Goal: Information Seeking & Learning: Learn about a topic

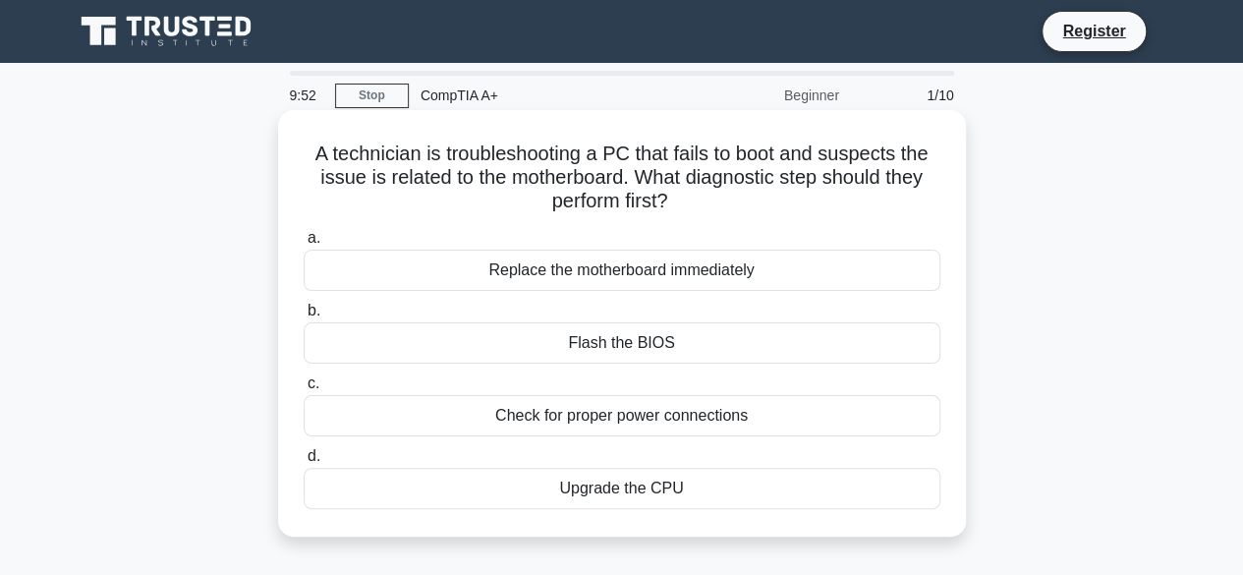
click at [775, 256] on div "Replace the motherboard immediately" at bounding box center [622, 270] width 637 height 41
click at [304, 245] on input "a. Replace the motherboard immediately" at bounding box center [304, 238] width 0 height 13
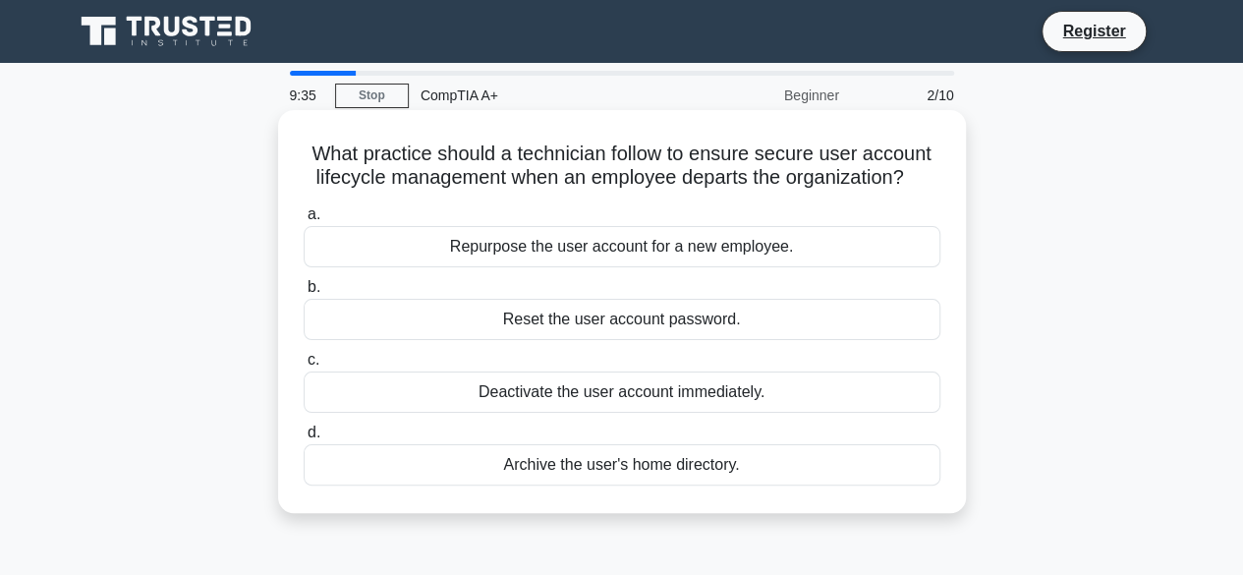
click at [617, 389] on div "Deactivate the user account immediately." at bounding box center [622, 391] width 637 height 41
click at [304, 367] on input "c. Deactivate the user account immediately." at bounding box center [304, 360] width 0 height 13
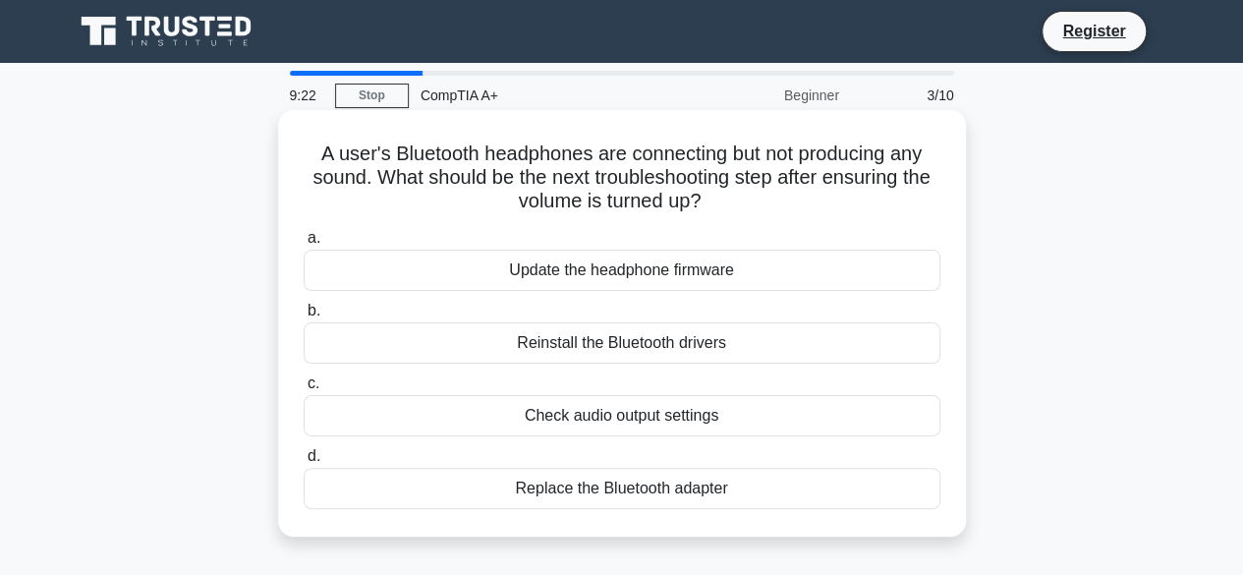
click at [680, 425] on div "Check audio output settings" at bounding box center [622, 415] width 637 height 41
click at [304, 390] on input "c. Check audio output settings" at bounding box center [304, 383] width 0 height 13
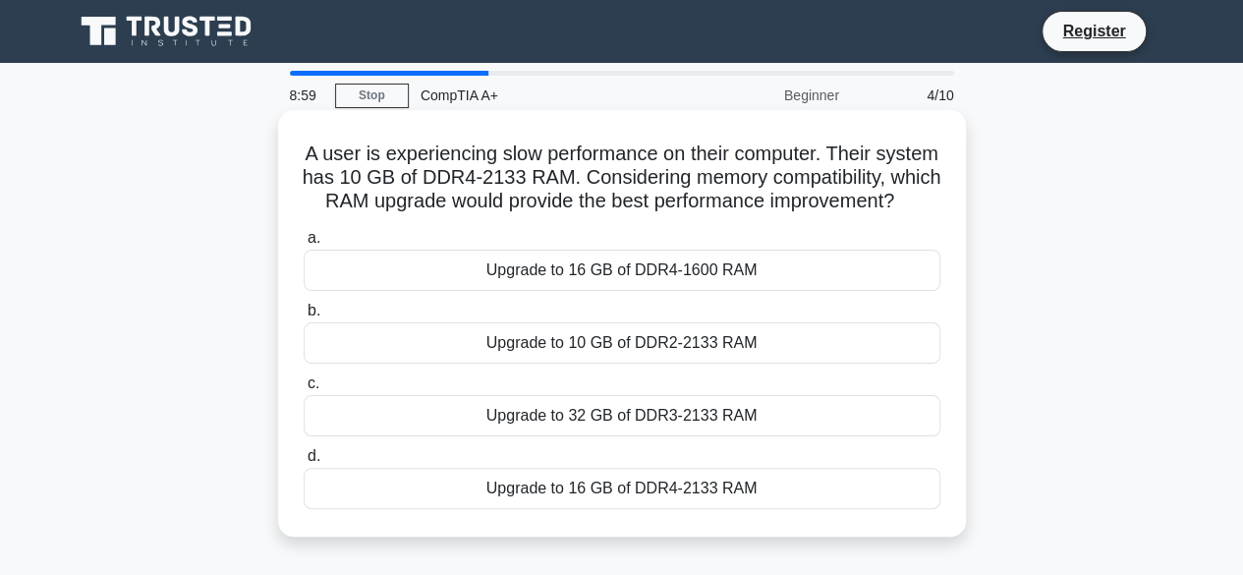
scroll to position [98, 0]
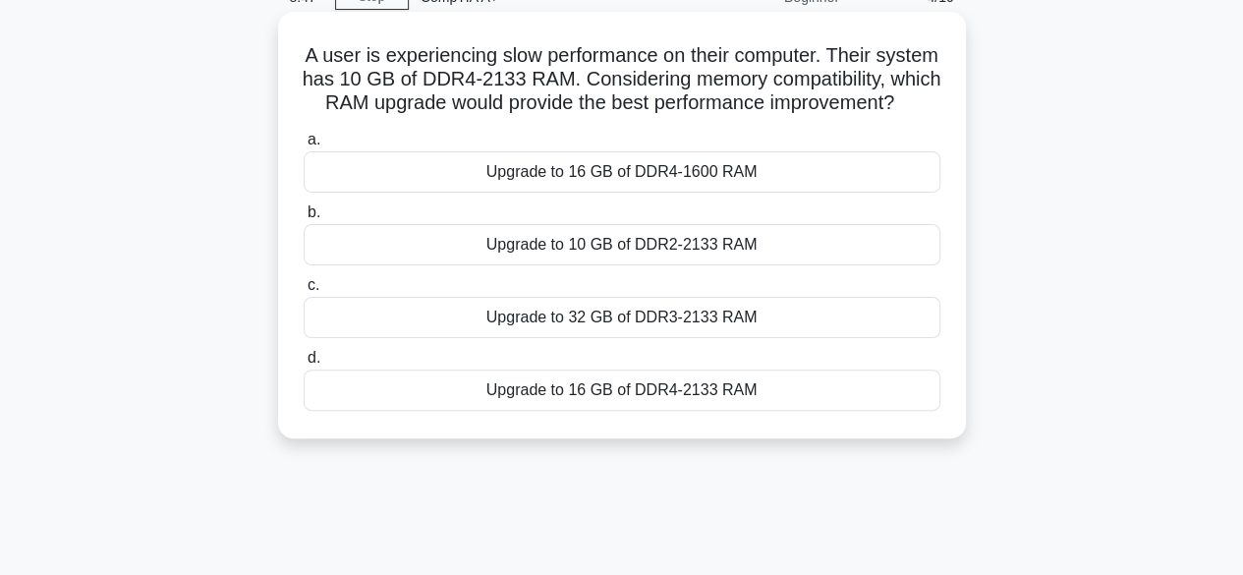
click at [682, 411] on div "Upgrade to 16 GB of DDR4-2133 RAM" at bounding box center [622, 389] width 637 height 41
click at [304, 365] on input "d. Upgrade to 16 GB of DDR4-2133 RAM" at bounding box center [304, 358] width 0 height 13
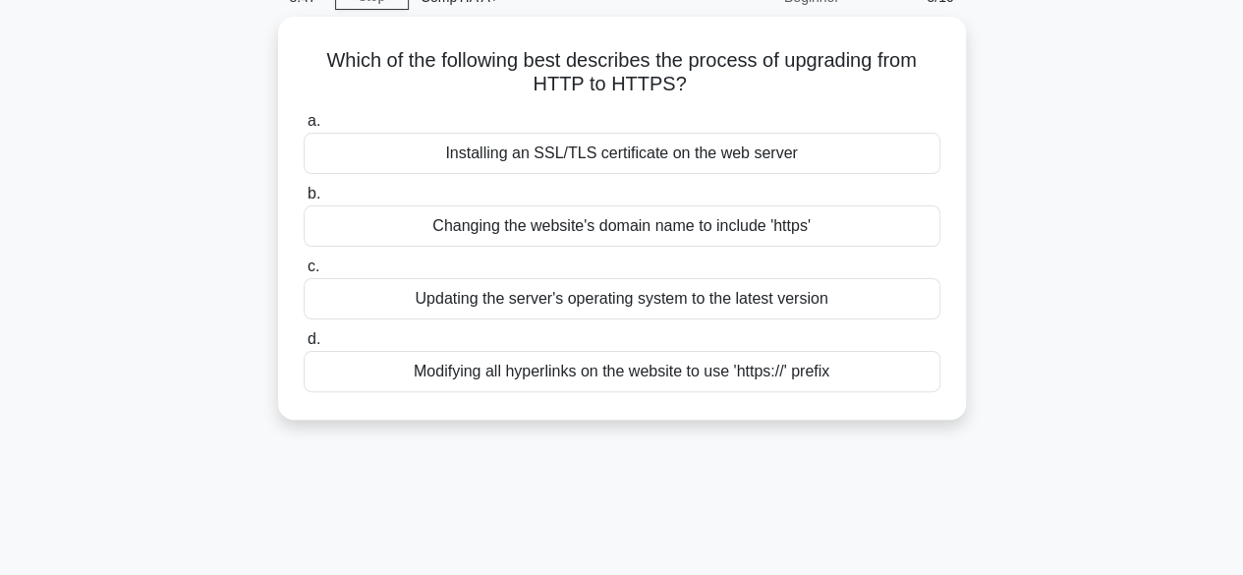
scroll to position [0, 0]
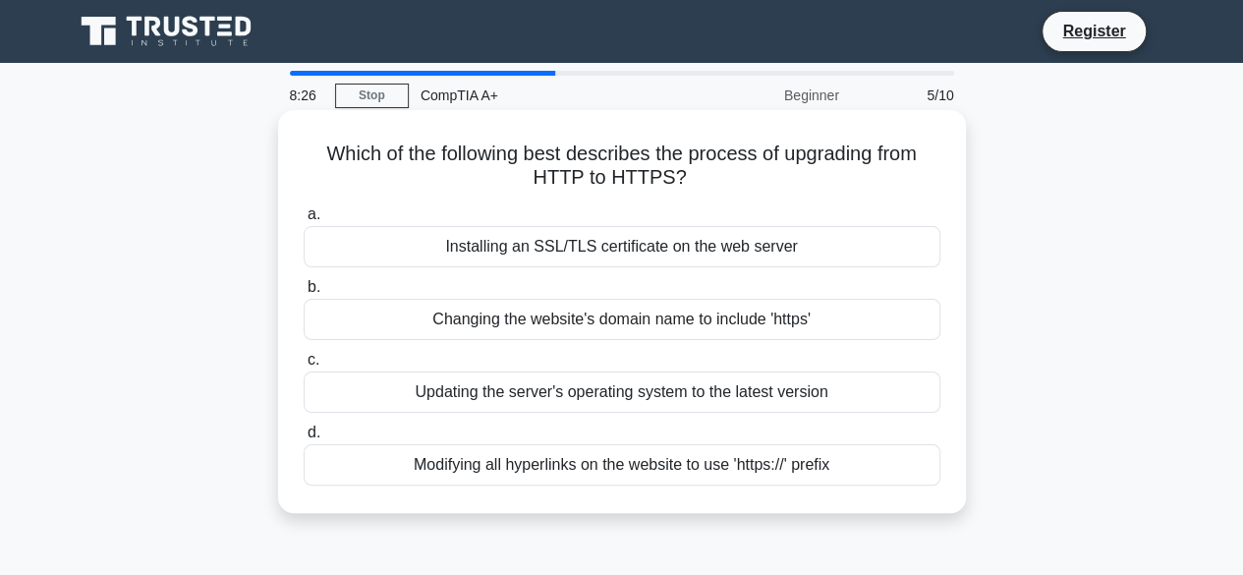
click at [672, 252] on div "Installing an SSL/TLS certificate on the web server" at bounding box center [622, 246] width 637 height 41
click at [304, 221] on input "a. Installing an SSL/TLS certificate on the web server" at bounding box center [304, 214] width 0 height 13
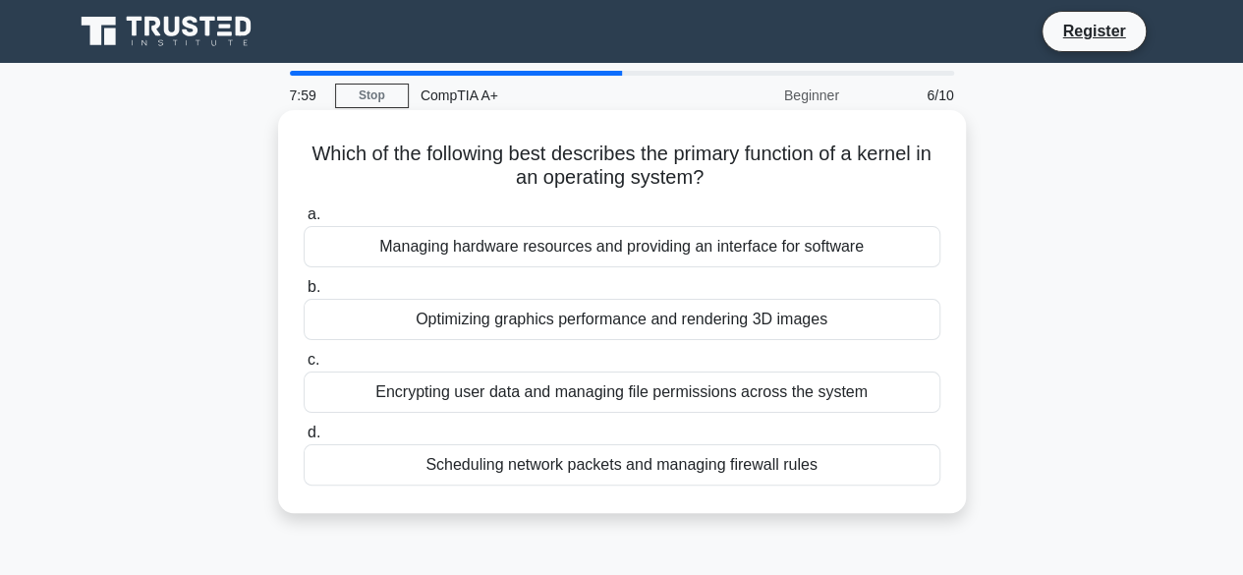
click at [574, 391] on div "Encrypting user data and managing file permissions across the system" at bounding box center [622, 391] width 637 height 41
click at [304, 367] on input "c. Encrypting user data and managing file permissions across the system" at bounding box center [304, 360] width 0 height 13
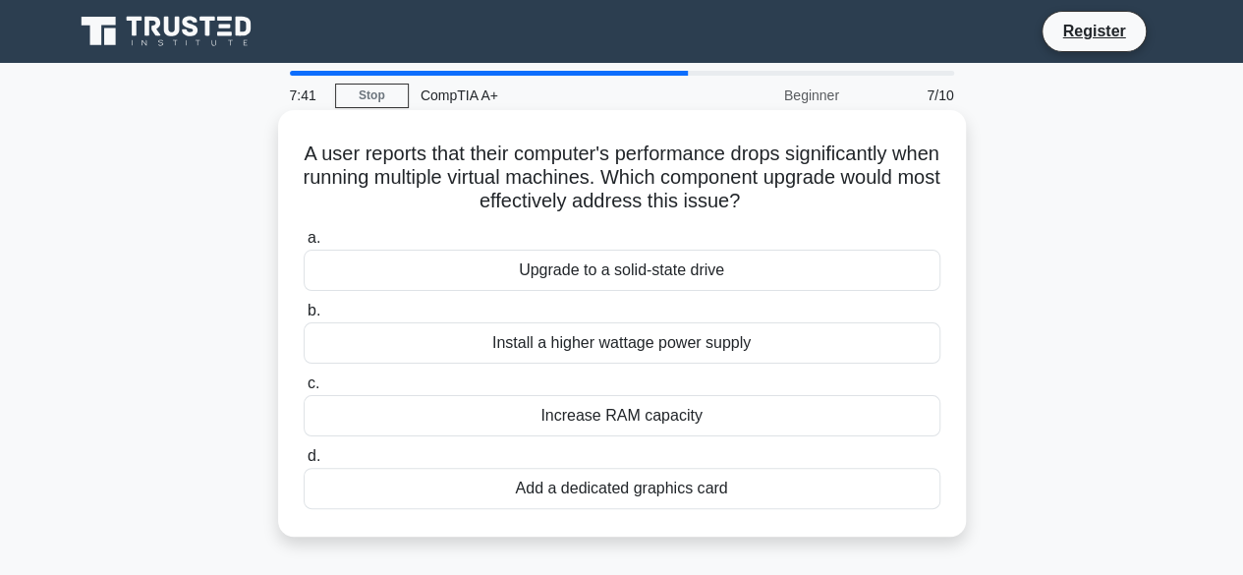
click at [601, 487] on div "Add a dedicated graphics card" at bounding box center [622, 488] width 637 height 41
click at [304, 463] on input "d. Add a dedicated graphics card" at bounding box center [304, 456] width 0 height 13
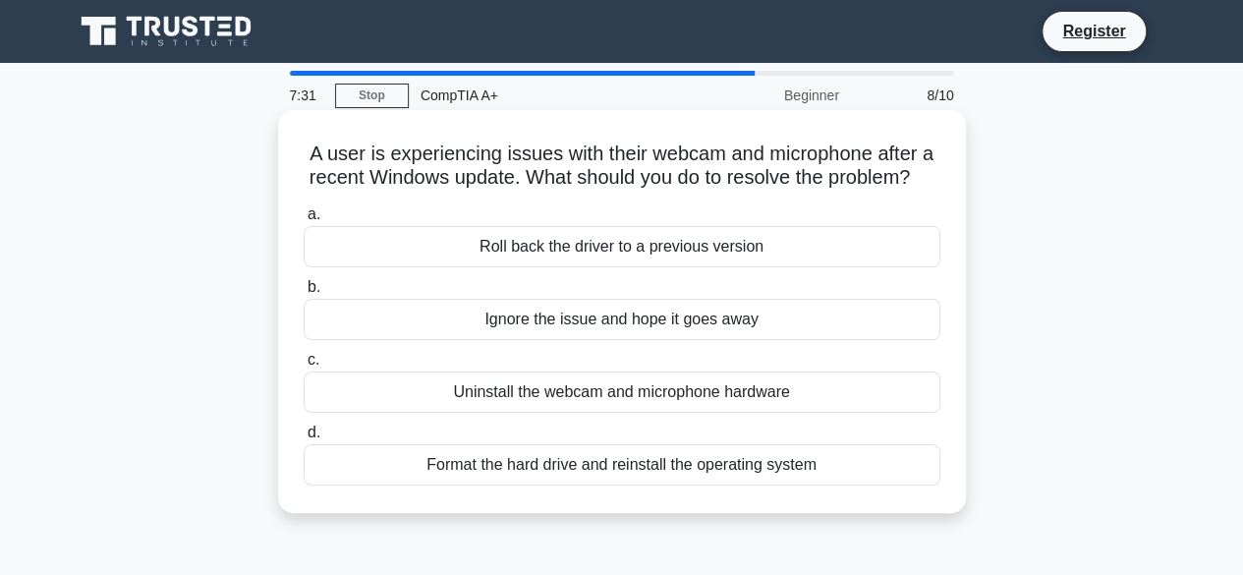
click at [690, 267] on div "Roll back the driver to a previous version" at bounding box center [622, 246] width 637 height 41
click at [304, 221] on input "a. Roll back the driver to a previous version" at bounding box center [304, 214] width 0 height 13
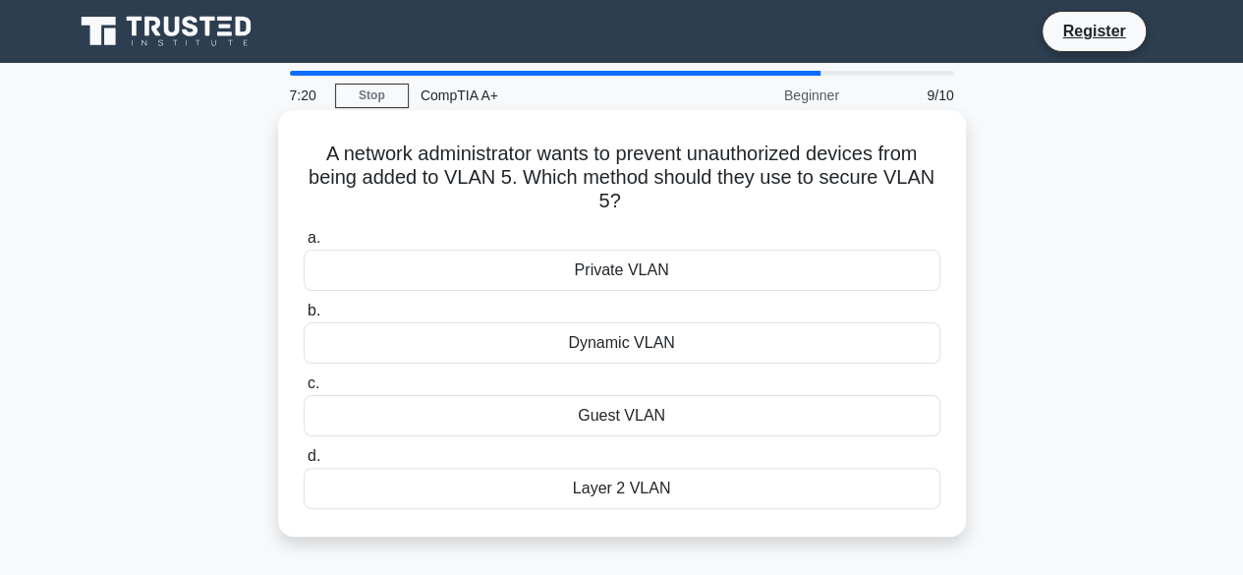
click at [675, 276] on div "Private VLAN" at bounding box center [622, 270] width 637 height 41
click at [304, 245] on input "a. Private VLAN" at bounding box center [304, 238] width 0 height 13
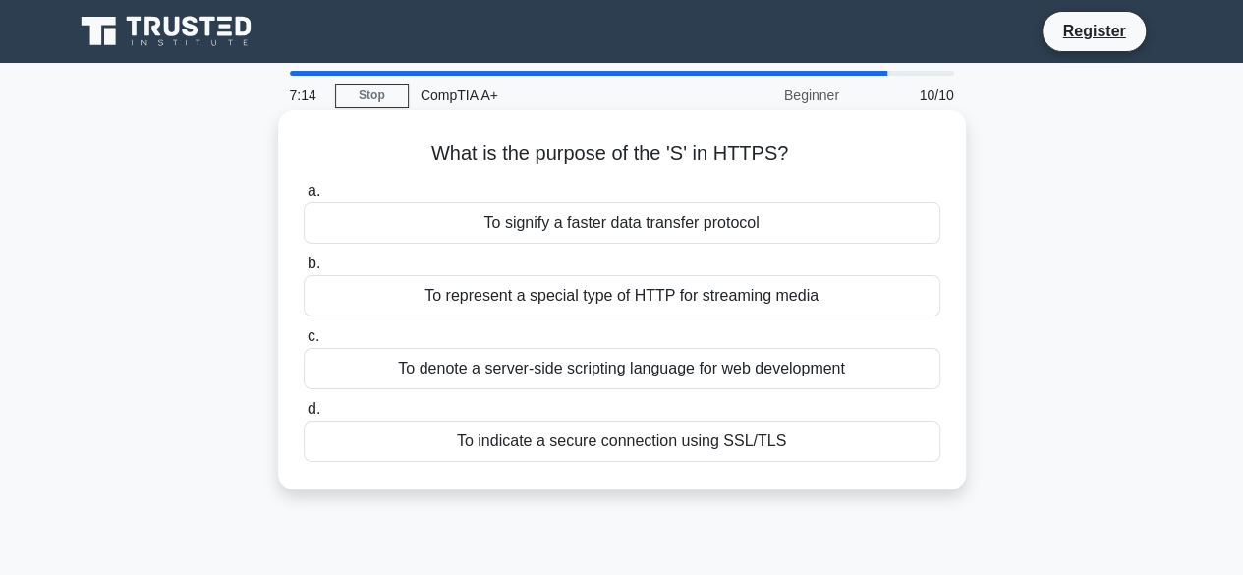
click at [617, 451] on div "To indicate a secure connection using SSL/TLS" at bounding box center [622, 441] width 637 height 41
click at [304, 416] on input "d. To indicate a secure connection using SSL/TLS" at bounding box center [304, 409] width 0 height 13
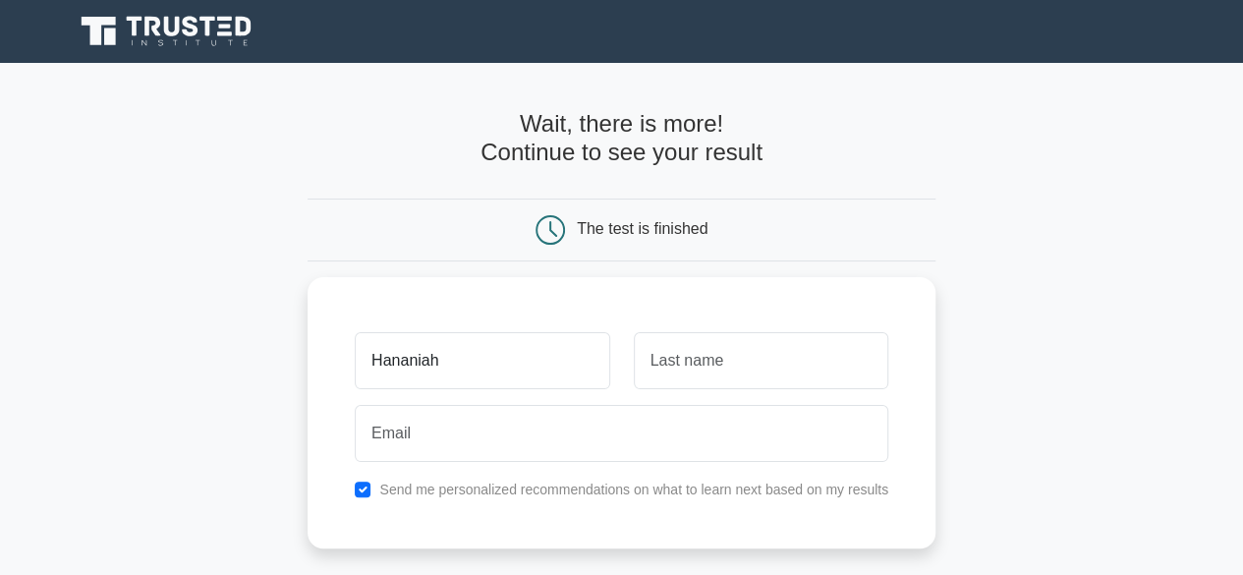
type input "Hananiah"
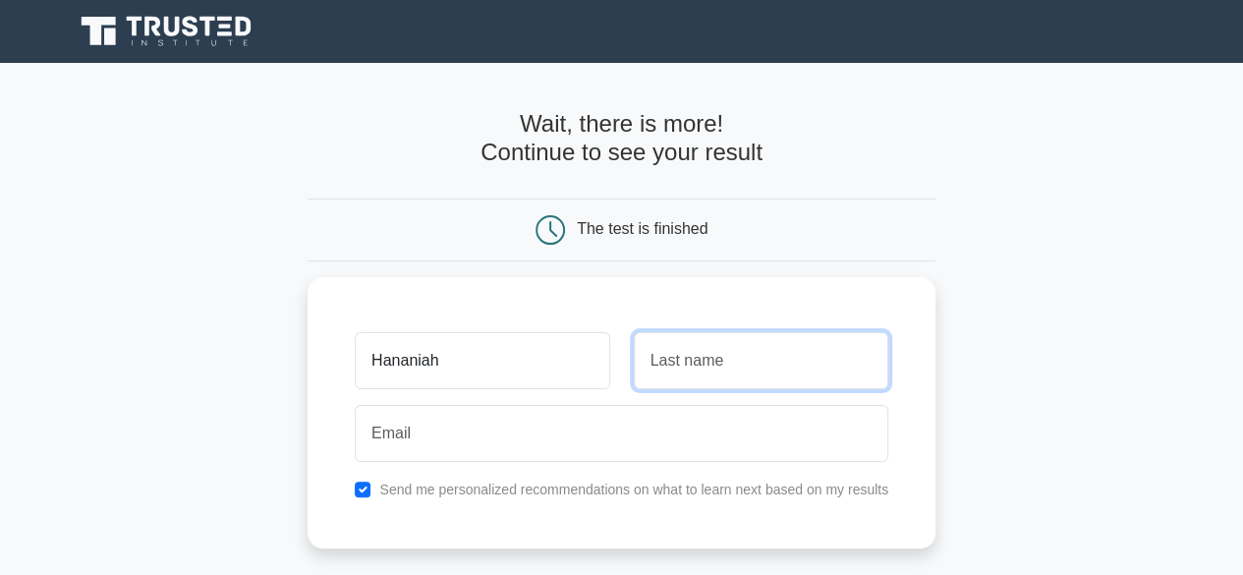
type input "a"
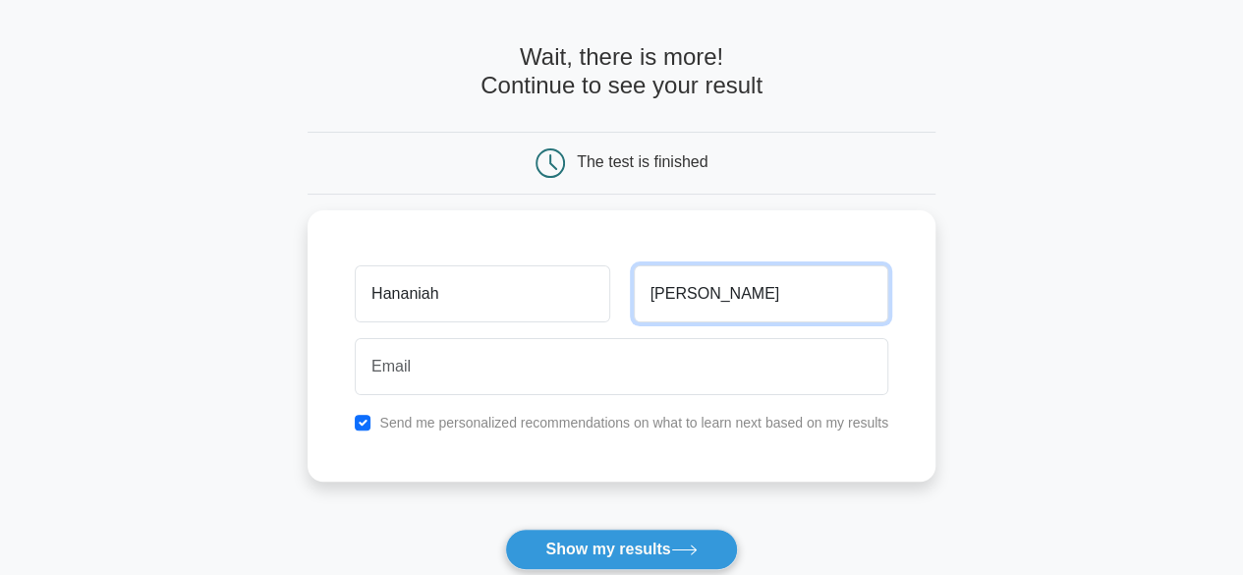
scroll to position [98, 0]
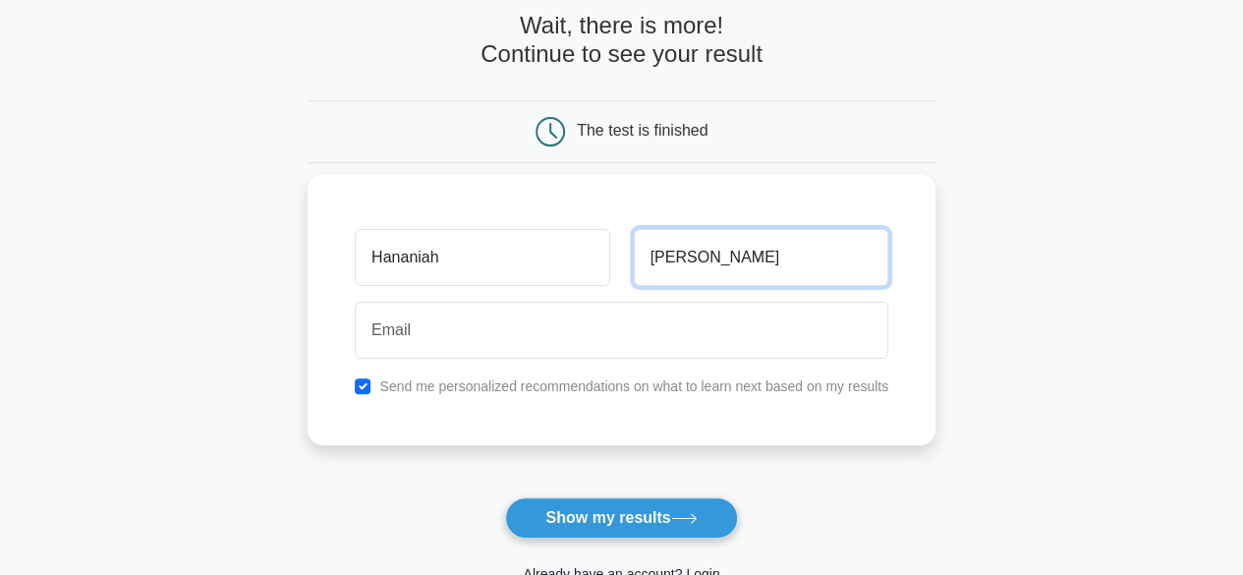
type input "Amankwah"
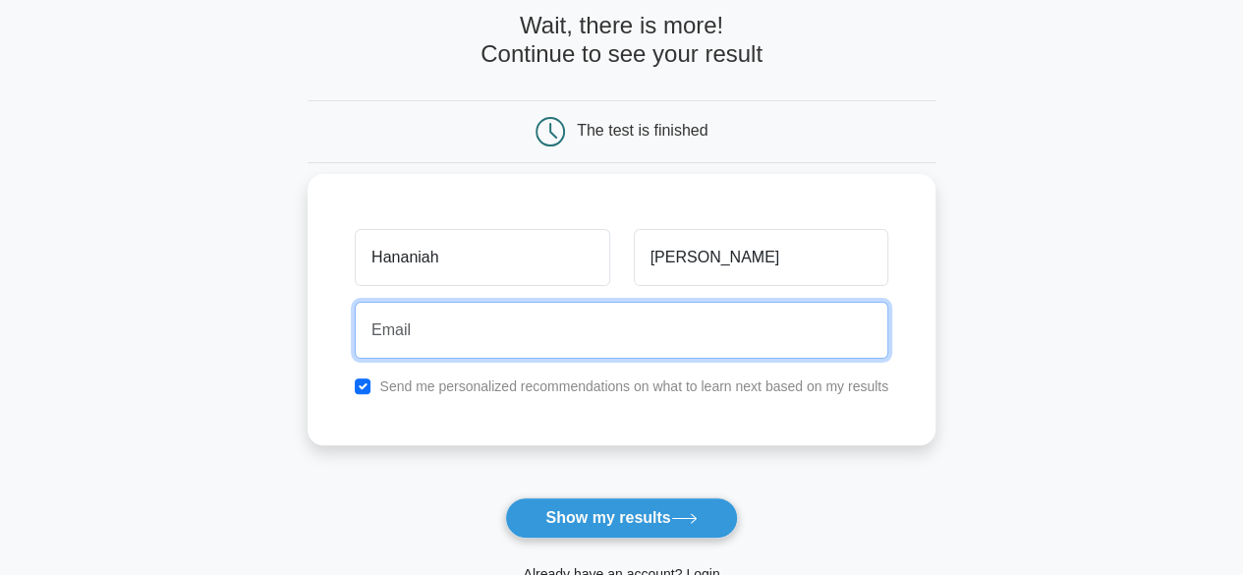
click at [446, 341] on input "email" at bounding box center [622, 330] width 534 height 57
type input "kobbie1326@gmail.com"
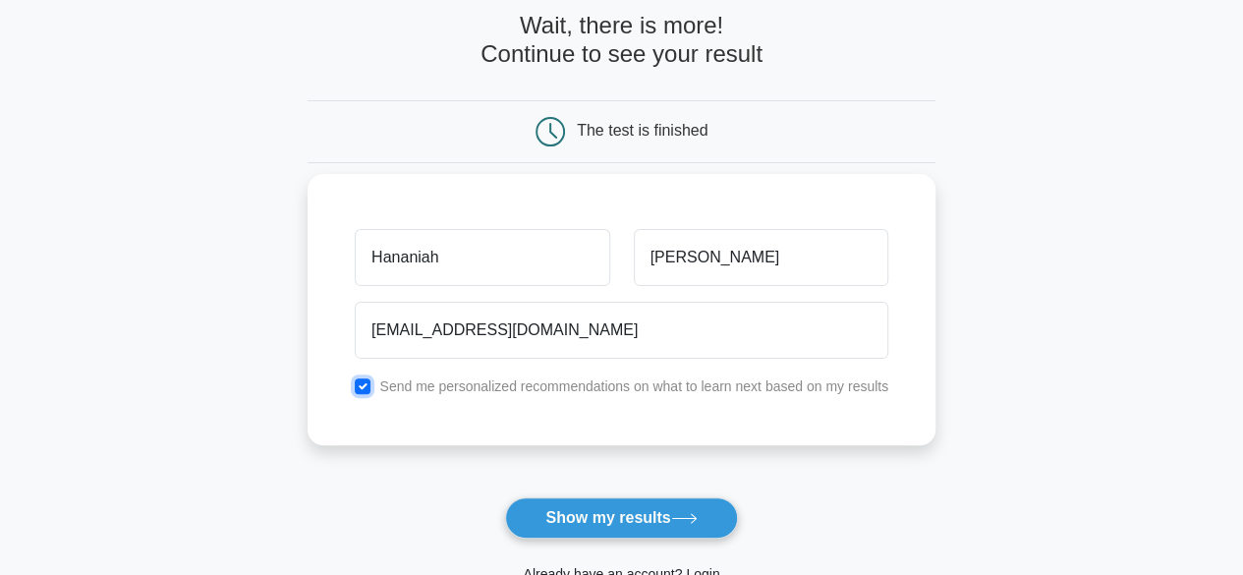
click at [360, 385] on input "checkbox" at bounding box center [363, 386] width 16 height 16
checkbox input "false"
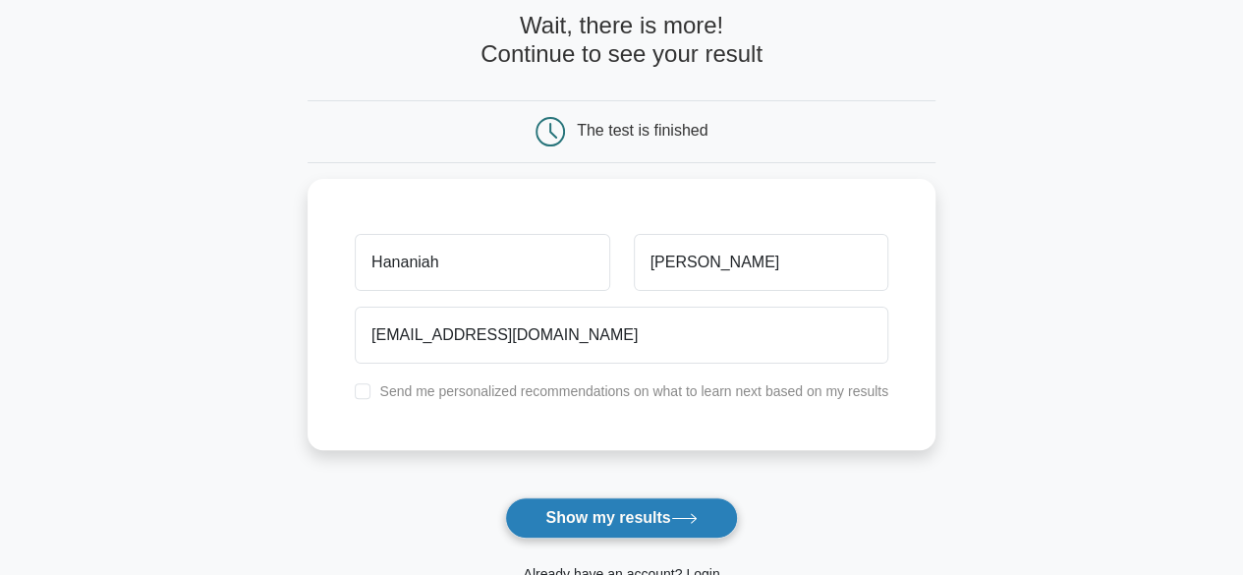
click at [580, 521] on button "Show my results" at bounding box center [621, 517] width 232 height 41
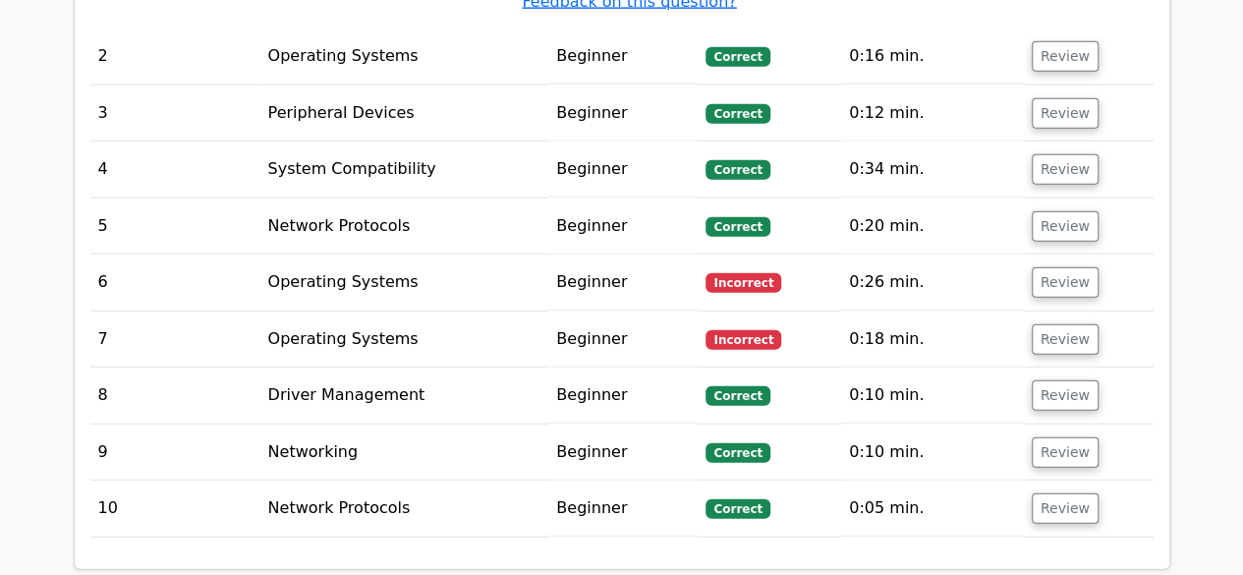
scroll to position [2358, 0]
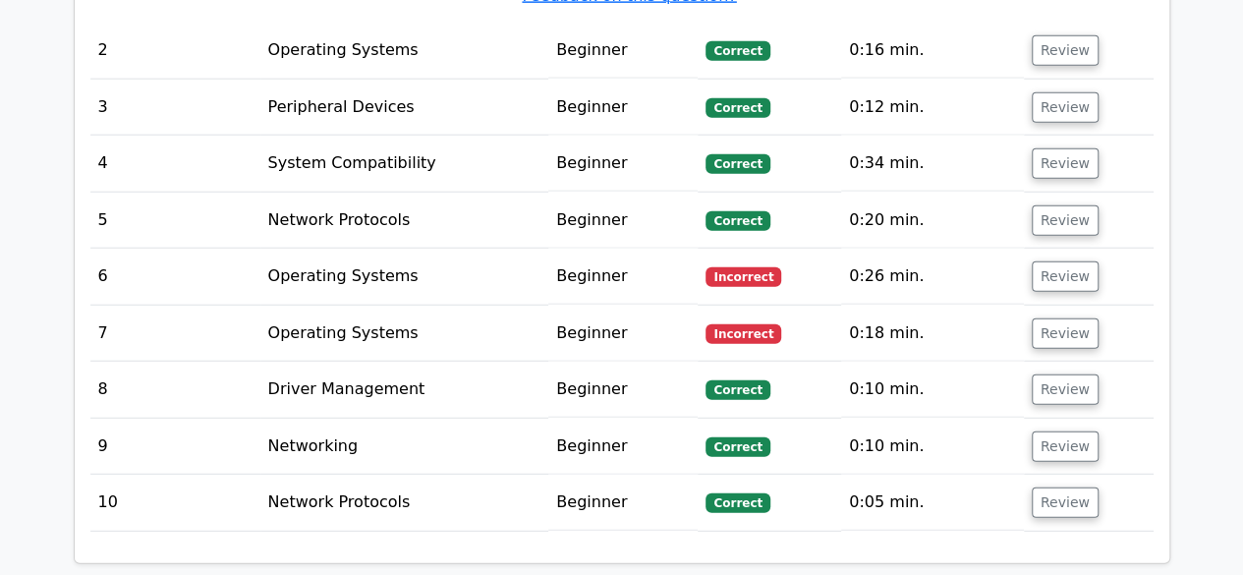
click at [739, 274] on span "Incorrect" at bounding box center [744, 277] width 76 height 20
click at [1065, 261] on button "Review" at bounding box center [1065, 276] width 67 height 30
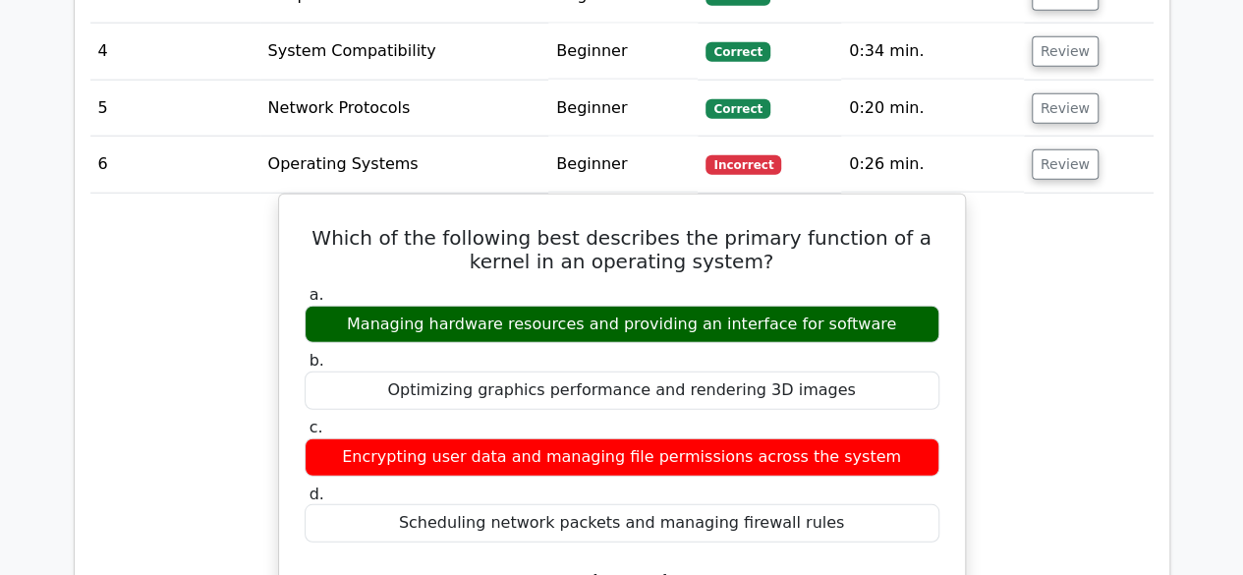
scroll to position [2457, 0]
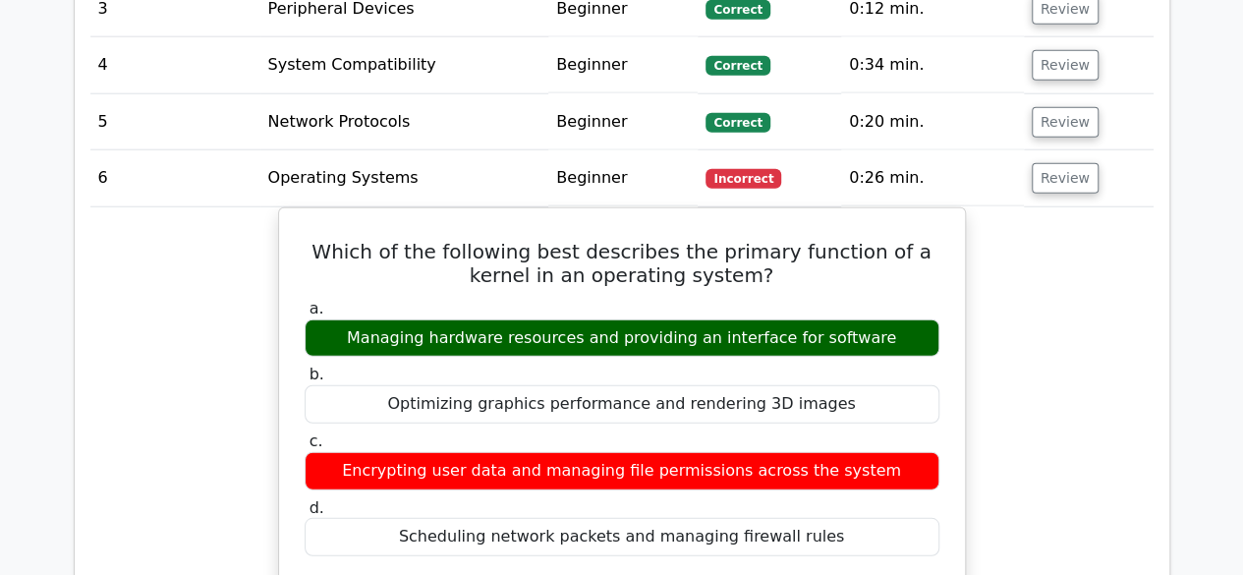
click at [1037, 178] on button "Review" at bounding box center [1065, 178] width 67 height 30
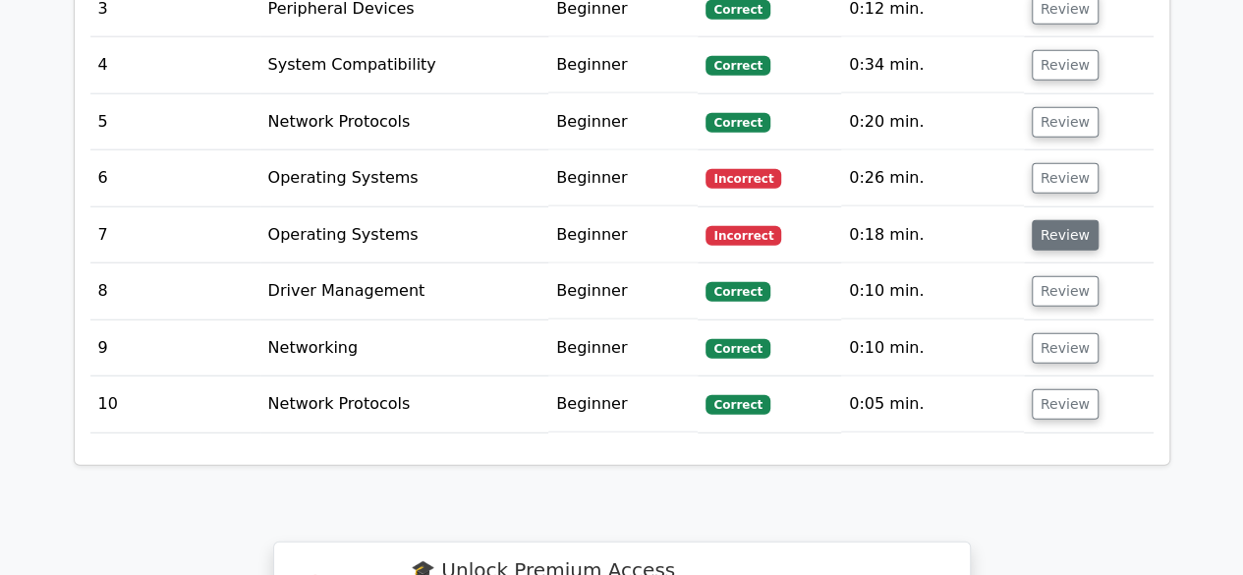
click at [1046, 224] on button "Review" at bounding box center [1065, 235] width 67 height 30
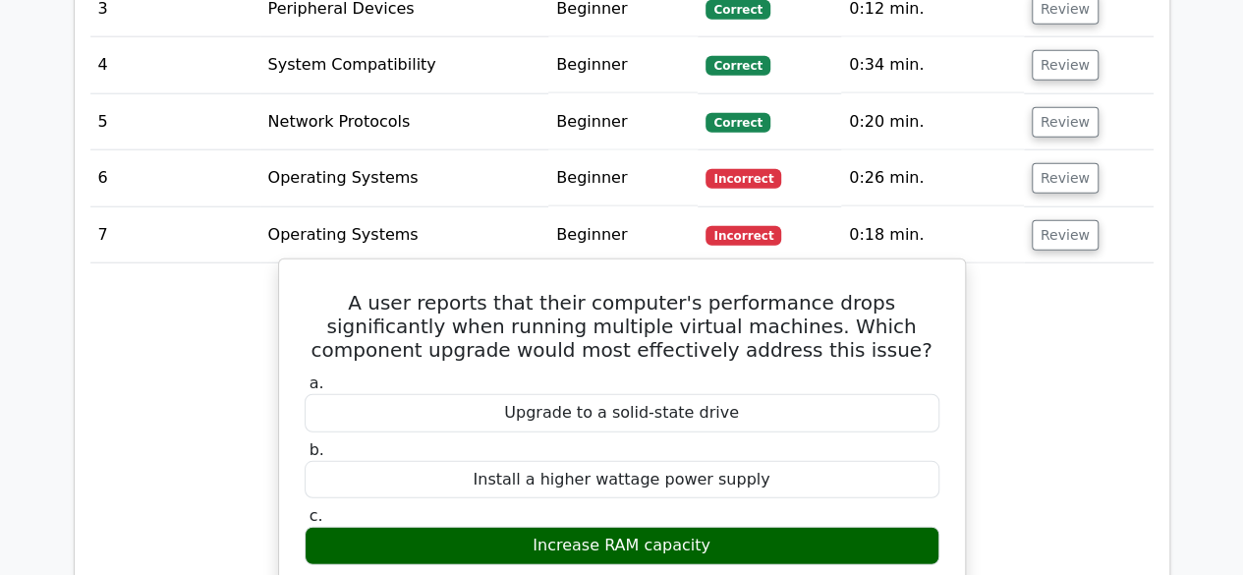
scroll to position [2555, 0]
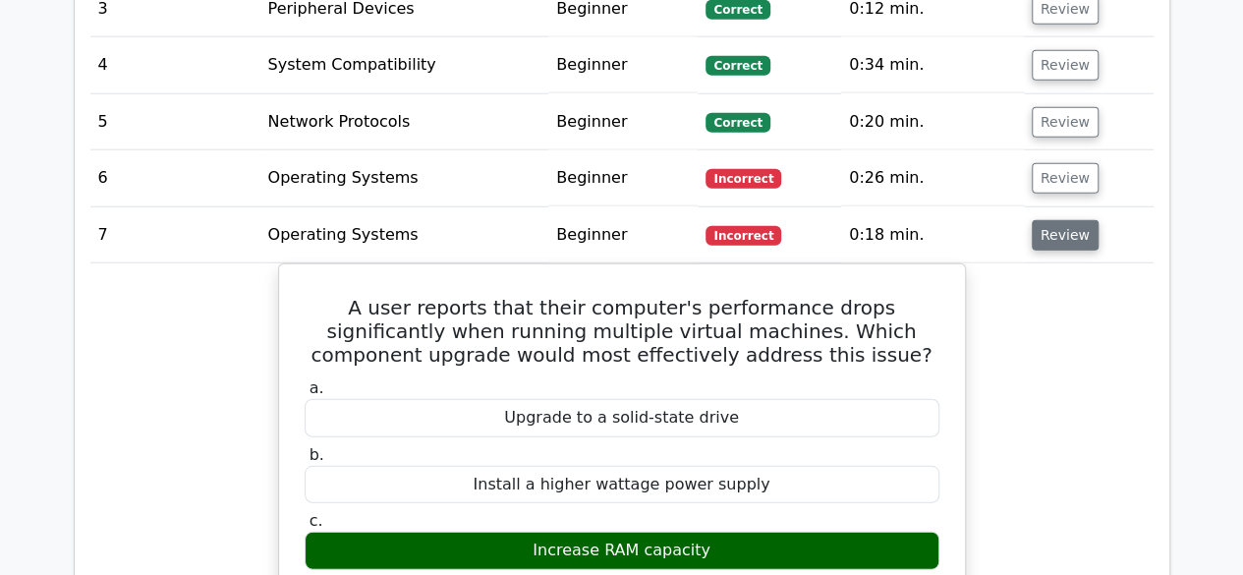
click at [1065, 236] on button "Review" at bounding box center [1065, 235] width 67 height 30
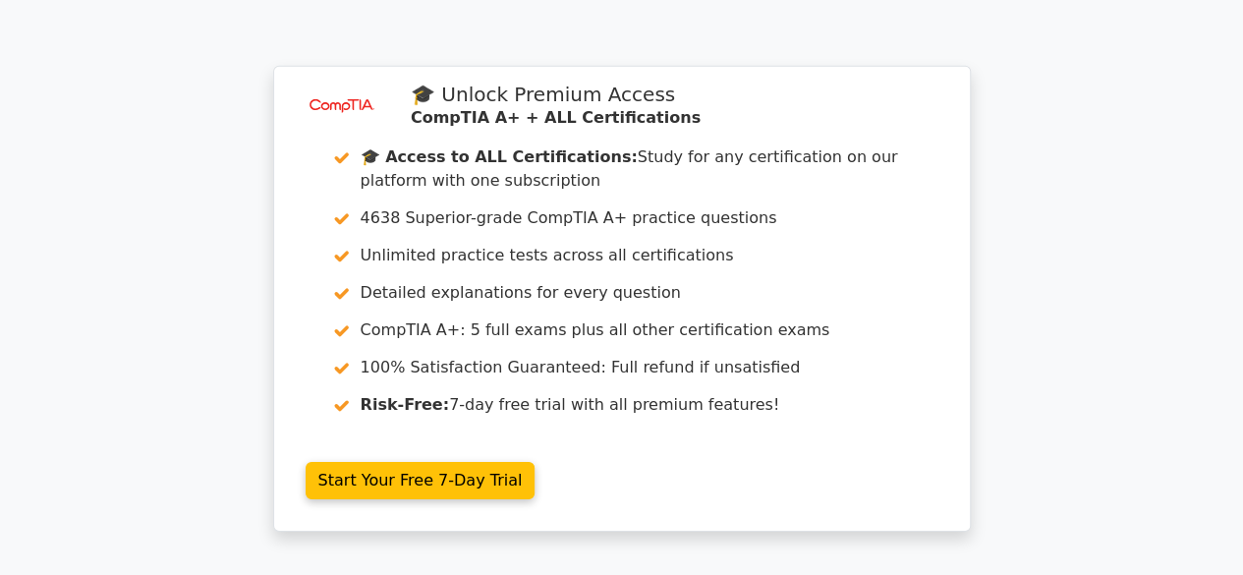
scroll to position [3046, 0]
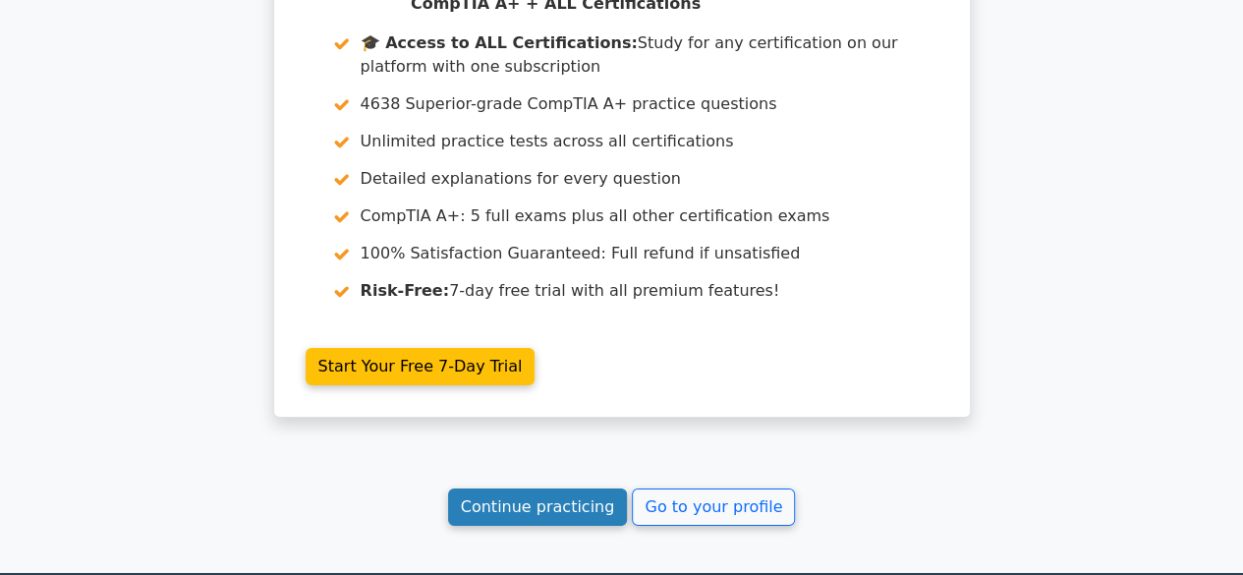
click at [527, 506] on link "Continue practicing" at bounding box center [538, 506] width 180 height 37
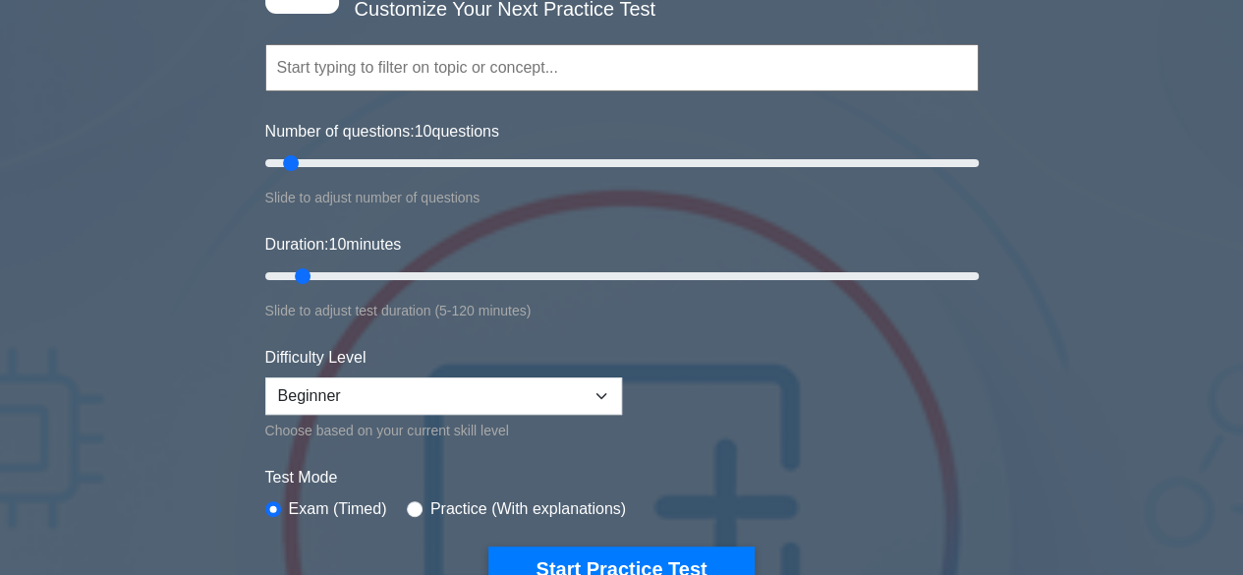
scroll to position [197, 0]
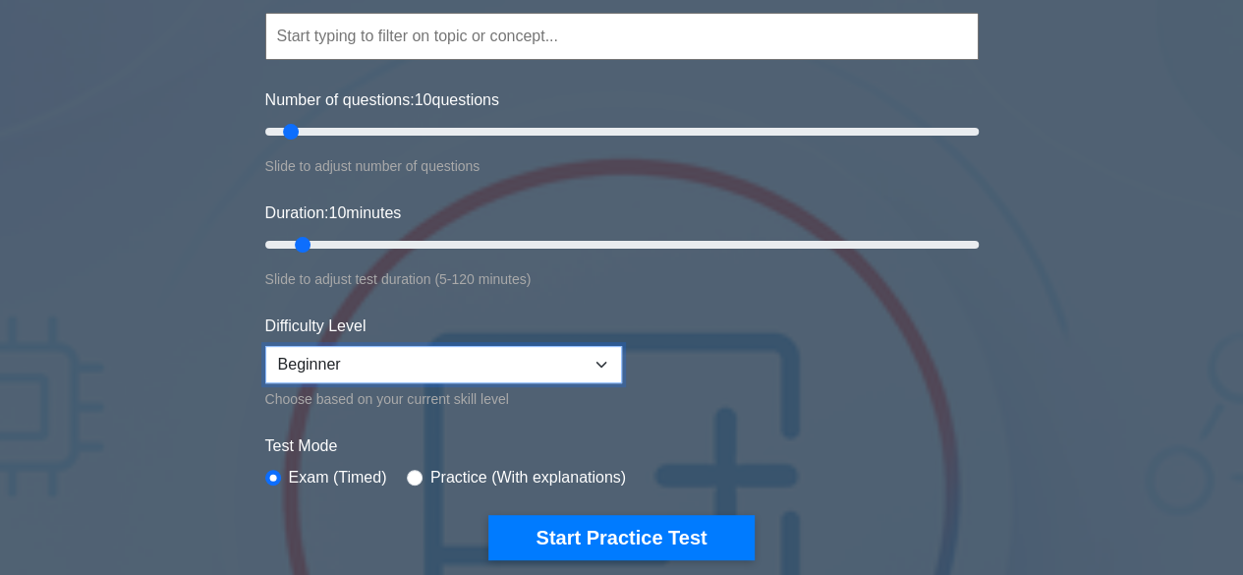
click at [398, 358] on select "Beginner Intermediate Expert" at bounding box center [443, 364] width 357 height 37
select select "intermediate"
click at [265, 346] on select "Beginner Intermediate Expert" at bounding box center [443, 364] width 357 height 37
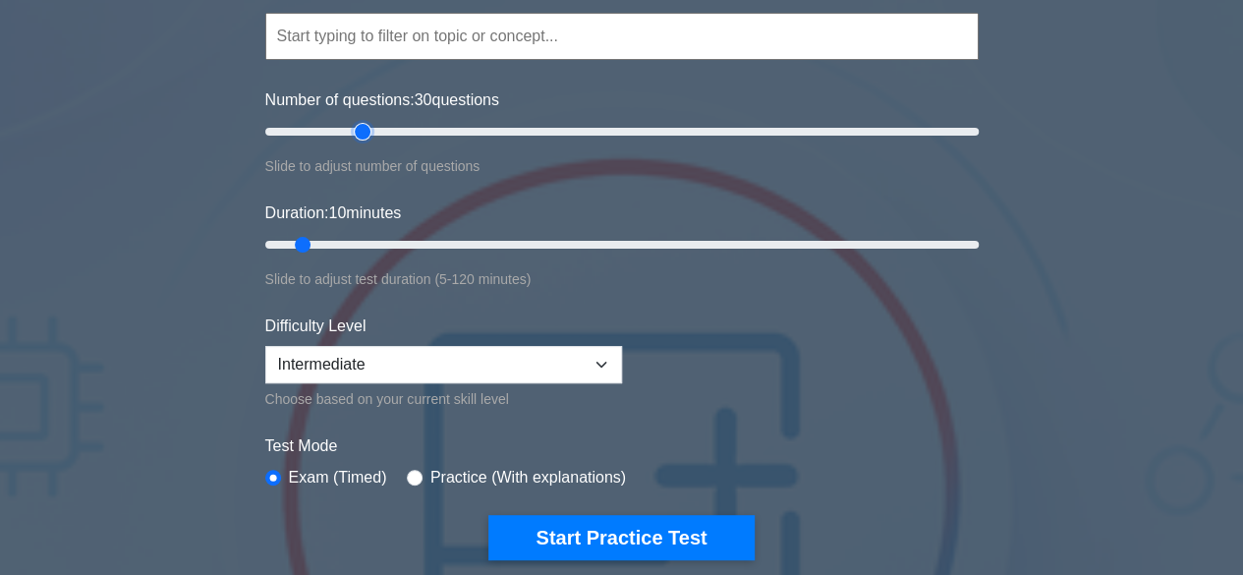
drag, startPoint x: 294, startPoint y: 133, endPoint x: 348, endPoint y: 142, distance: 54.9
type input "30"
click at [362, 141] on input "Number of questions: 30 questions" at bounding box center [621, 132] width 713 height 24
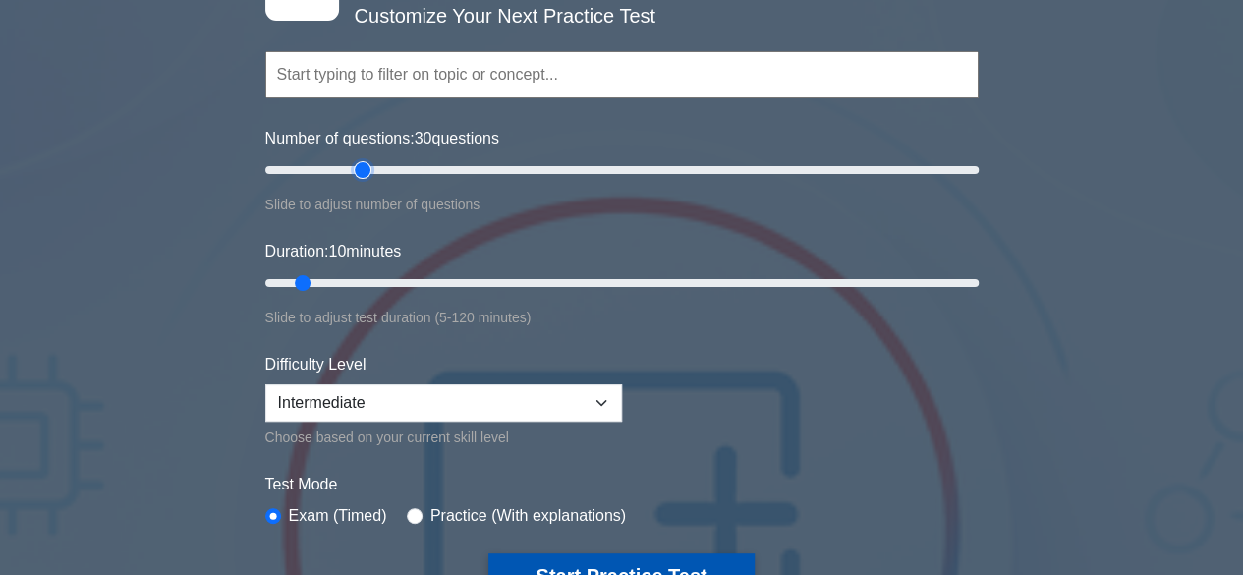
scroll to position [393, 0]
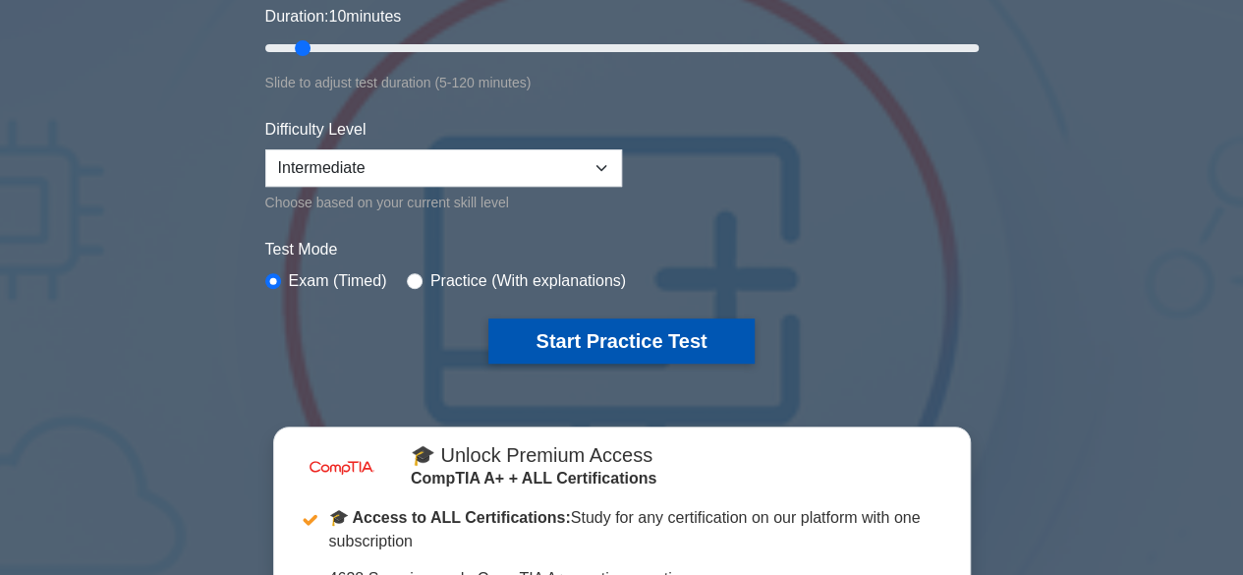
click at [650, 333] on button "Start Practice Test" at bounding box center [620, 340] width 265 height 45
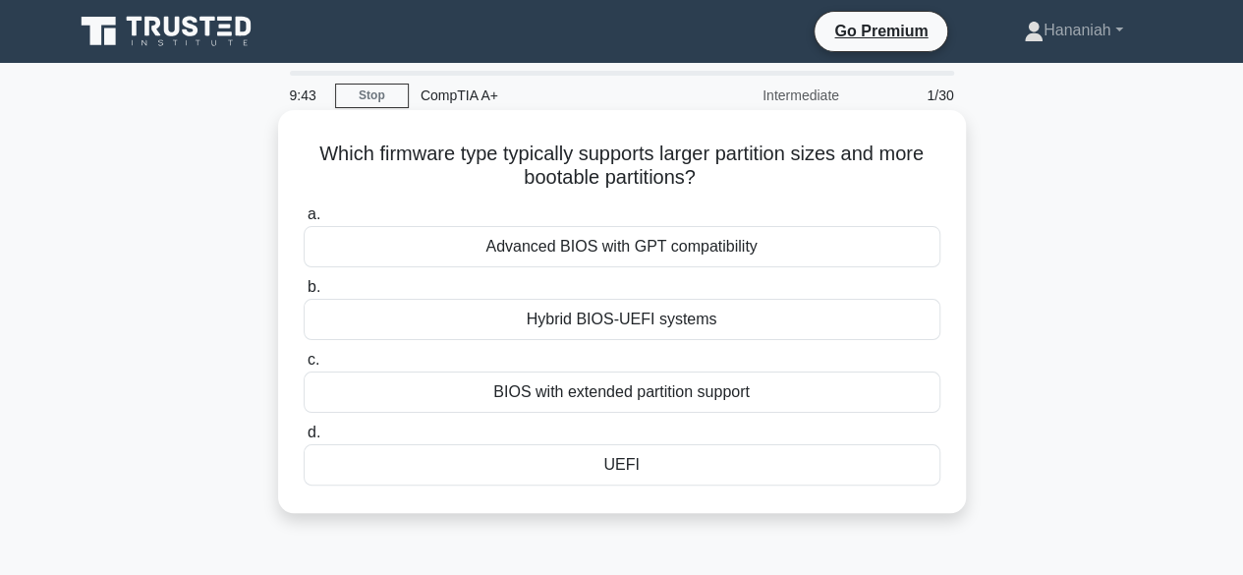
click at [706, 327] on div "Hybrid BIOS-UEFI systems" at bounding box center [622, 319] width 637 height 41
click at [304, 294] on input "b. Hybrid BIOS-UEFI systems" at bounding box center [304, 287] width 0 height 13
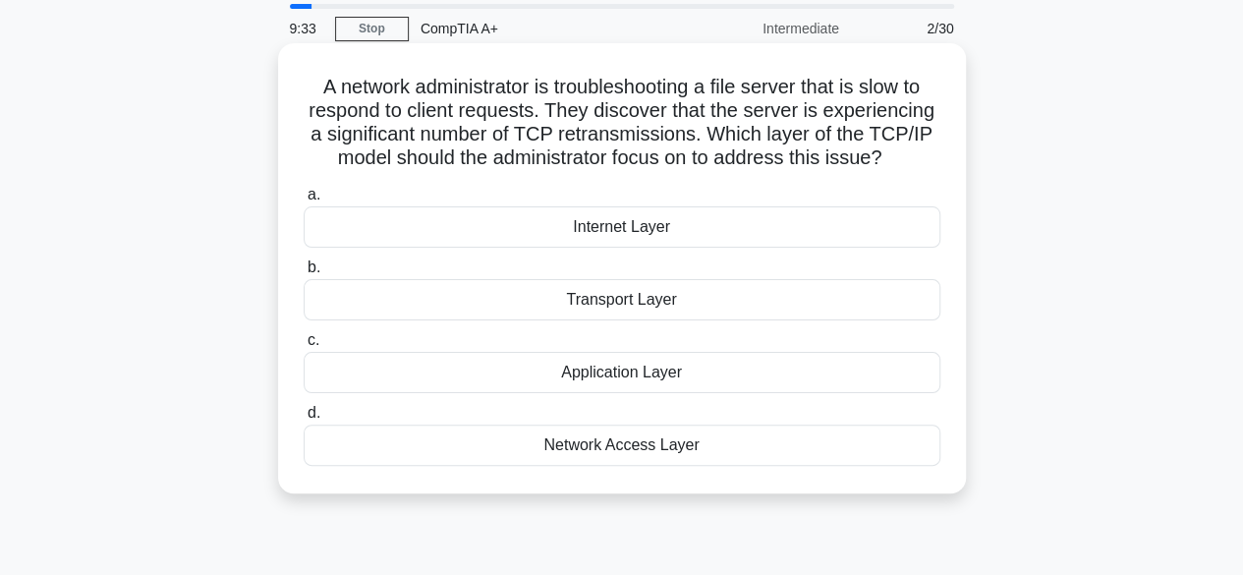
scroll to position [98, 0]
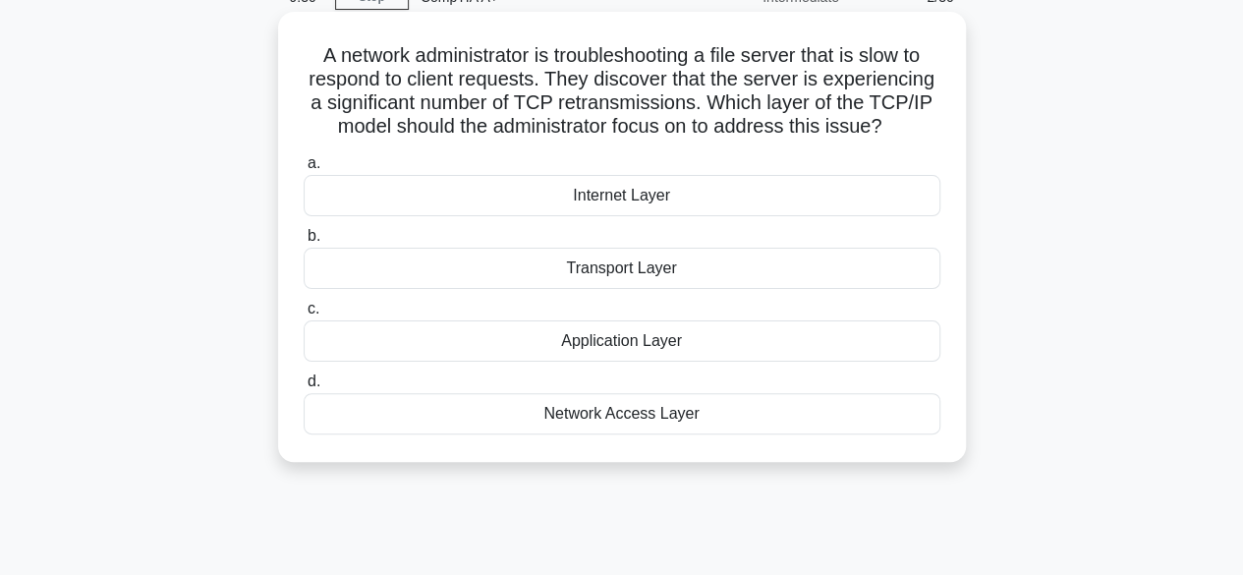
click at [679, 270] on div "Transport Layer" at bounding box center [622, 268] width 637 height 41
click at [304, 243] on input "b. Transport Layer" at bounding box center [304, 236] width 0 height 13
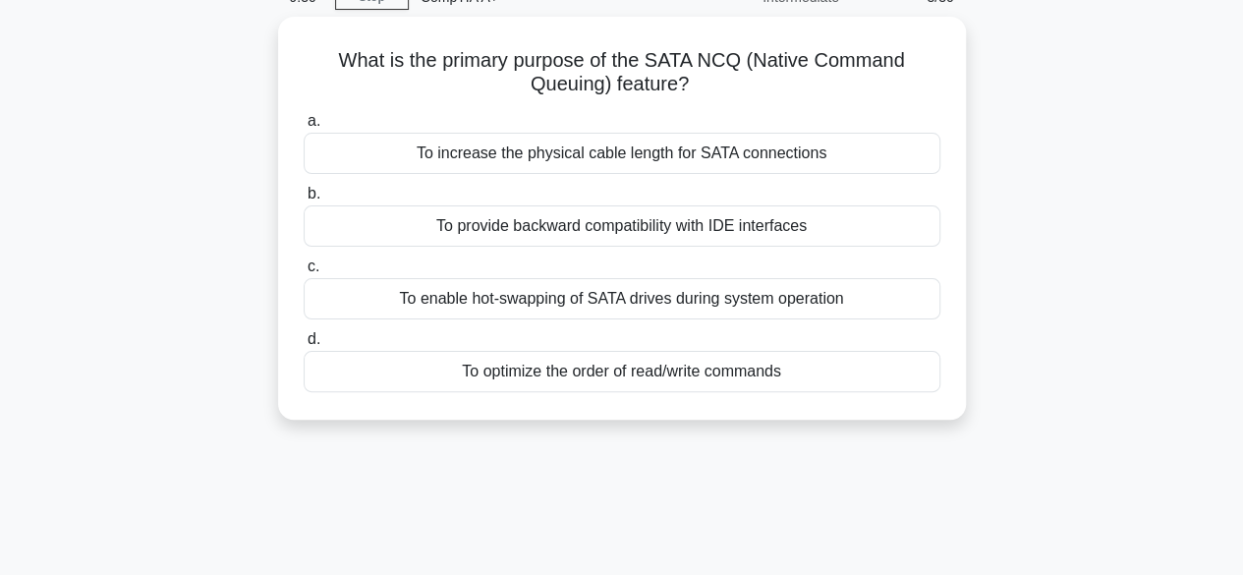
scroll to position [0, 0]
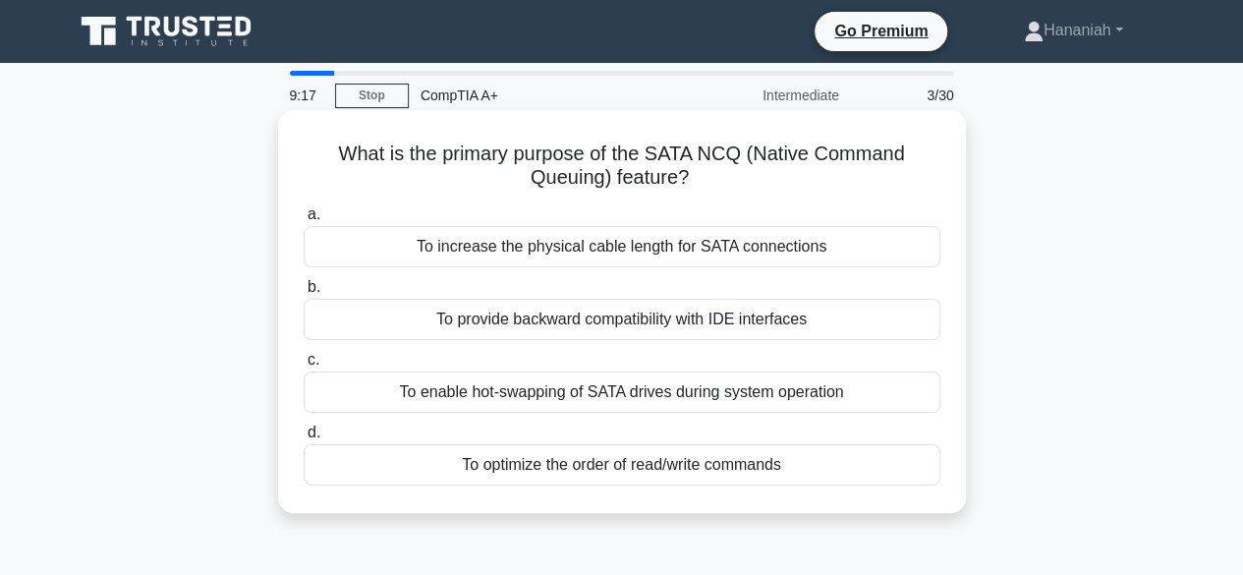
click at [693, 406] on div "To enable hot-swapping of SATA drives during system operation" at bounding box center [622, 391] width 637 height 41
click at [304, 367] on input "c. To enable hot-swapping of SATA drives during system operation" at bounding box center [304, 360] width 0 height 13
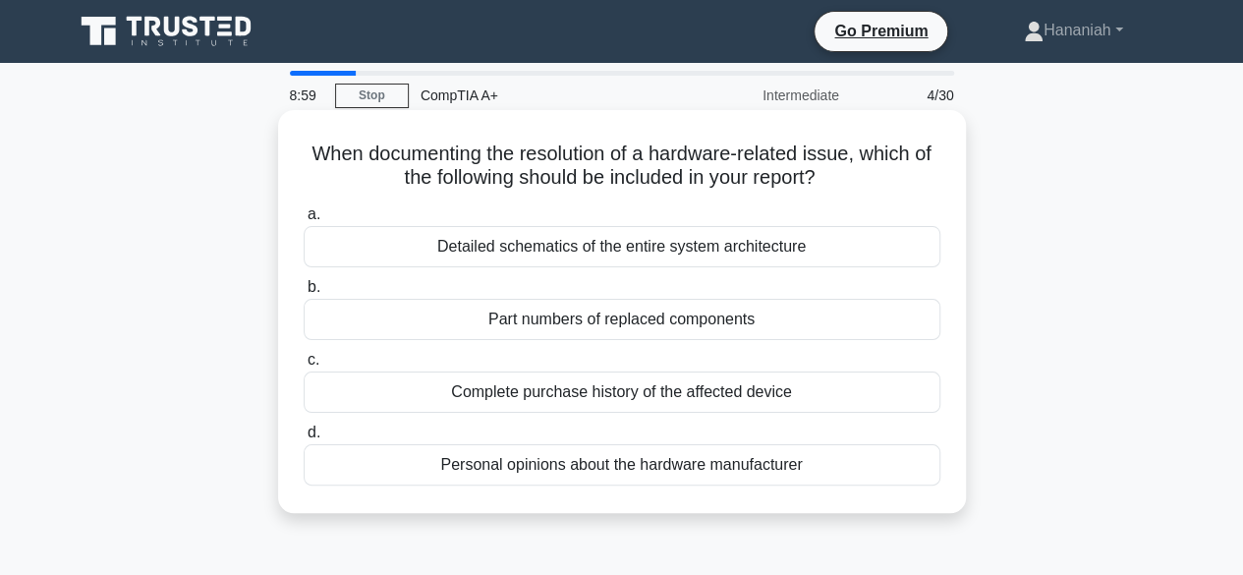
click at [667, 316] on div "Part numbers of replaced components" at bounding box center [622, 319] width 637 height 41
click at [304, 294] on input "b. Part numbers of replaced components" at bounding box center [304, 287] width 0 height 13
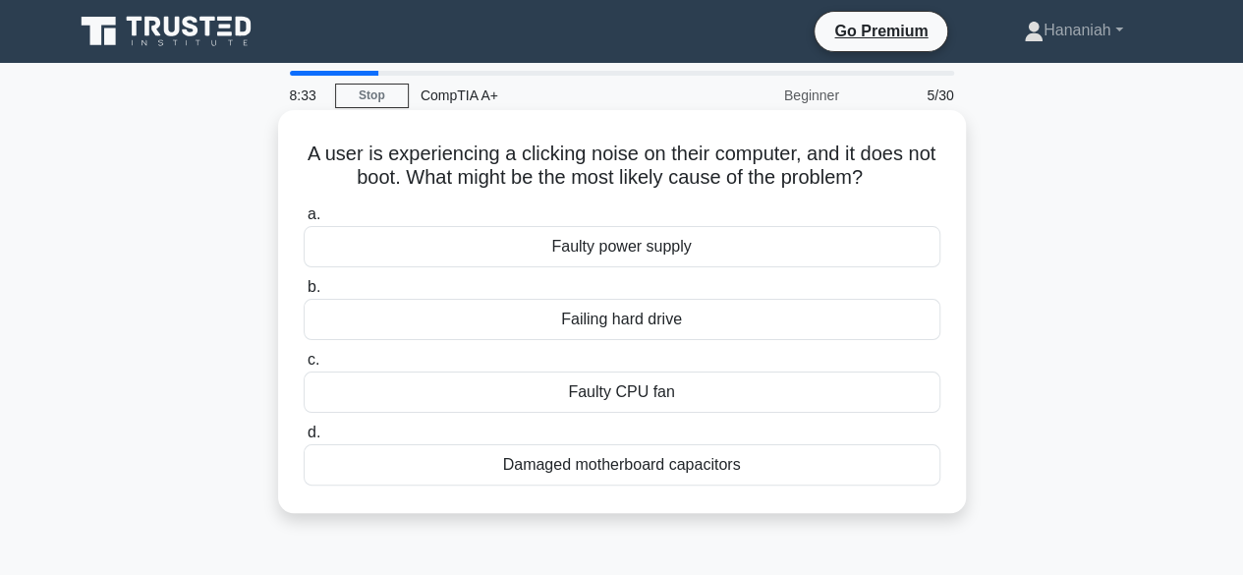
click at [679, 321] on div "Failing hard drive" at bounding box center [622, 319] width 637 height 41
click at [304, 294] on input "b. Failing hard drive" at bounding box center [304, 287] width 0 height 13
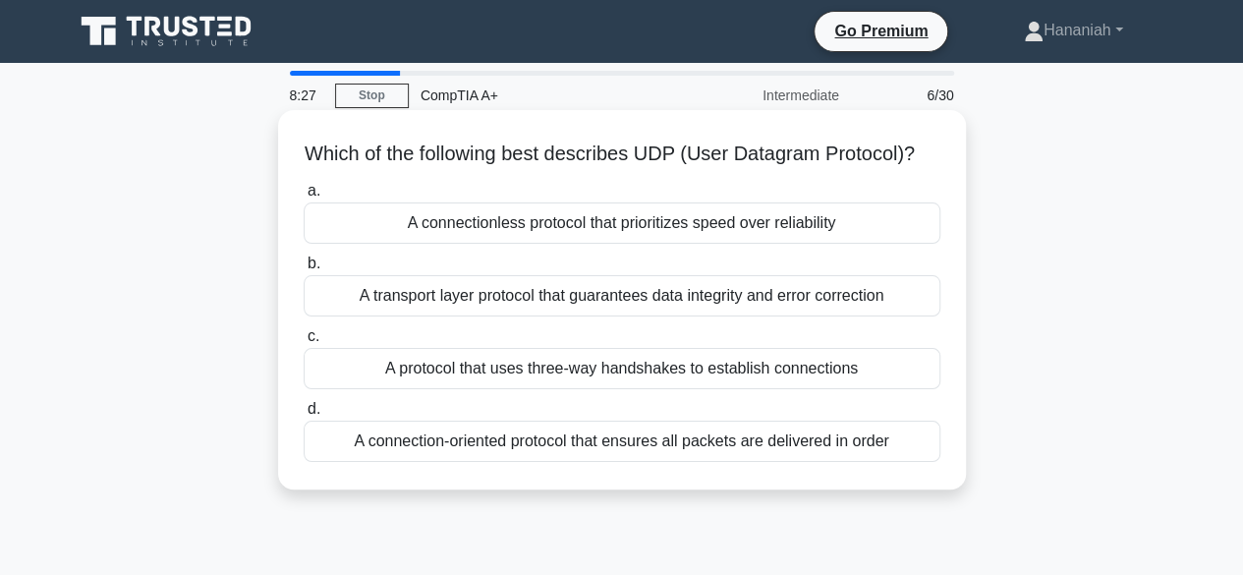
click at [733, 389] on div "A protocol that uses three-way handshakes to establish connections" at bounding box center [622, 368] width 637 height 41
click at [304, 343] on input "c. A protocol that uses three-way handshakes to establish connections" at bounding box center [304, 336] width 0 height 13
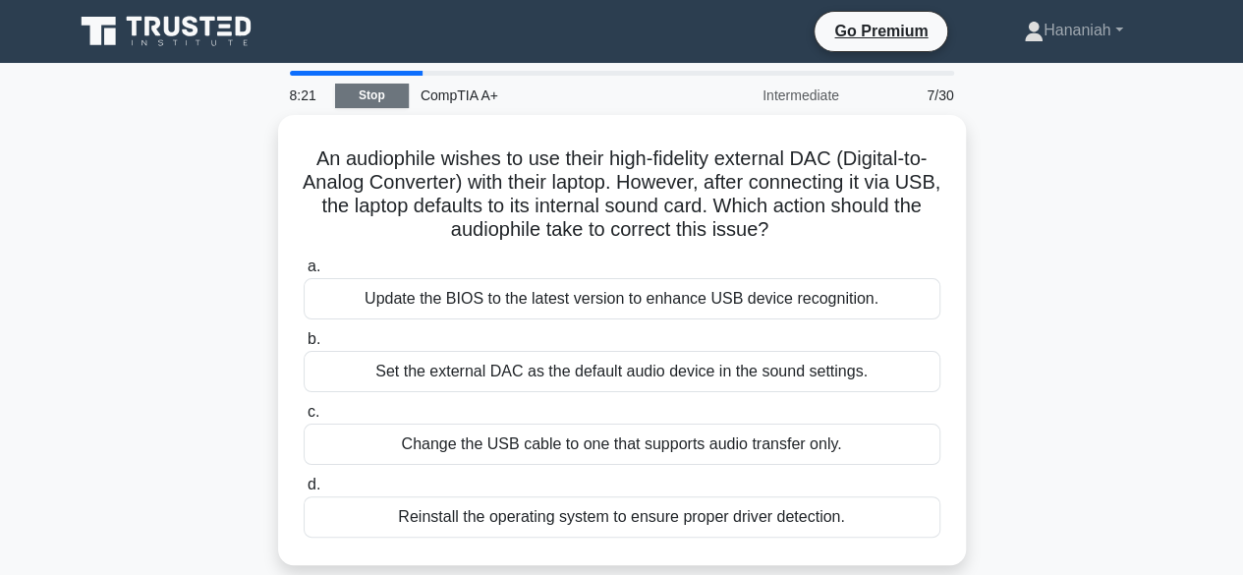
click at [384, 96] on link "Stop" at bounding box center [372, 96] width 74 height 25
